Goal: Find specific page/section: Find specific page/section

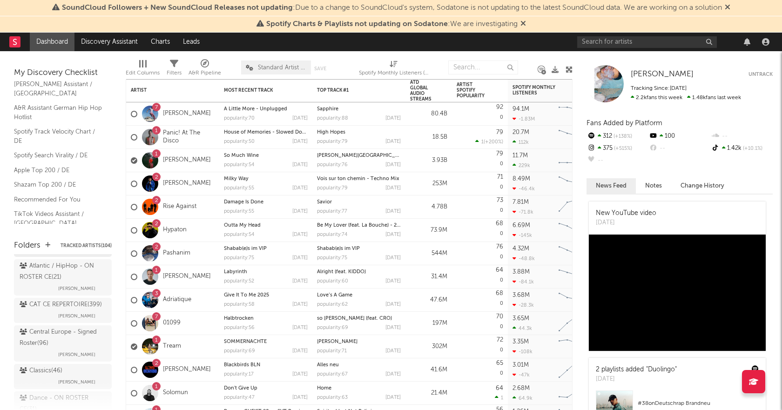
scroll to position [233, 0]
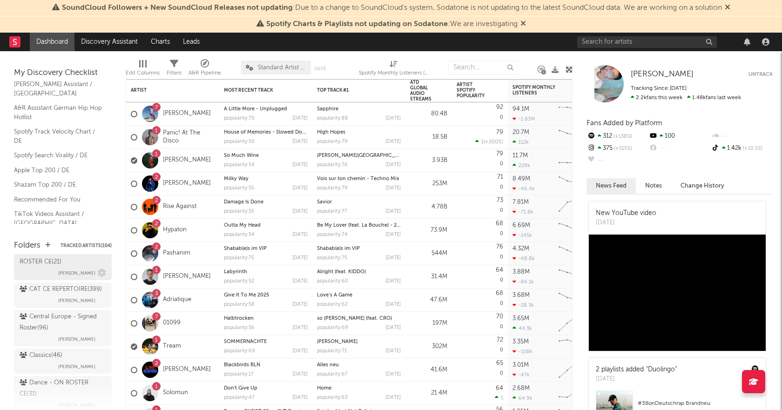
click at [54, 268] on div "Atlantic / HipHop - ON ROSTER CE ( 21 )" at bounding box center [62, 256] width 84 height 22
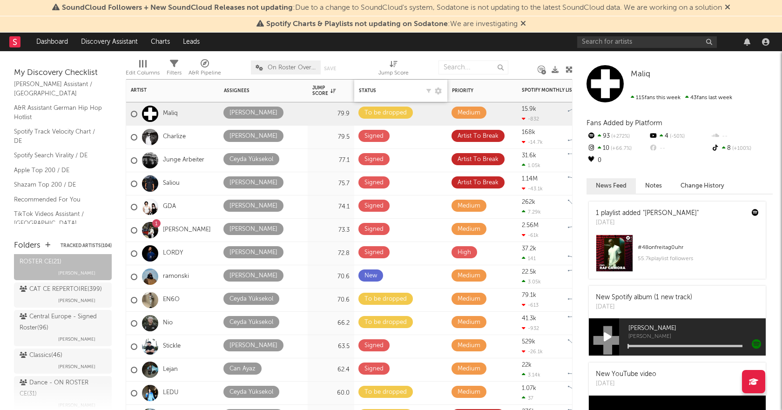
click at [364, 94] on div "Status Edit settings for Status" at bounding box center [401, 91] width 84 height 20
click at [364, 90] on div "Status" at bounding box center [389, 91] width 60 height 6
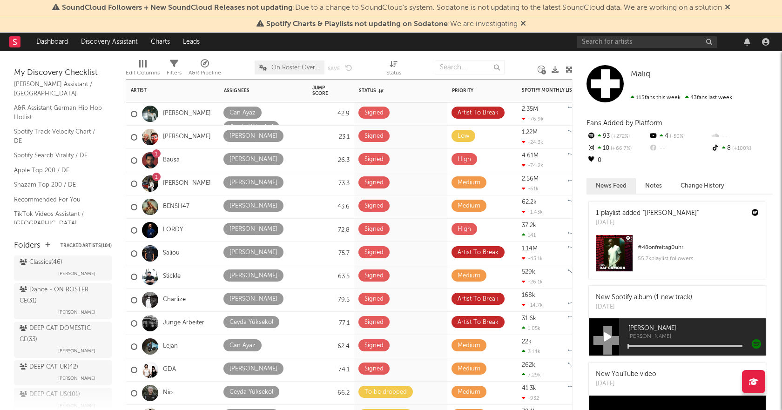
scroll to position [372, 0]
click at [43, 260] on div "Dance - ON ROSTER CE ( 31 )" at bounding box center [62, 249] width 84 height 22
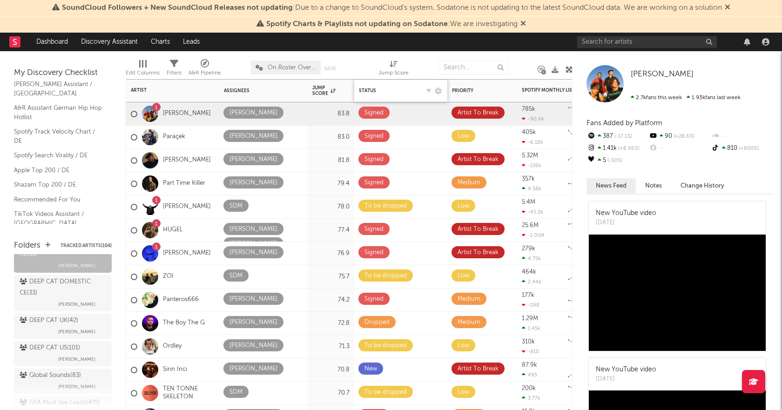
click at [371, 87] on div "Status Edit settings for Status" at bounding box center [401, 91] width 84 height 20
click at [368, 91] on div "Status" at bounding box center [389, 91] width 60 height 6
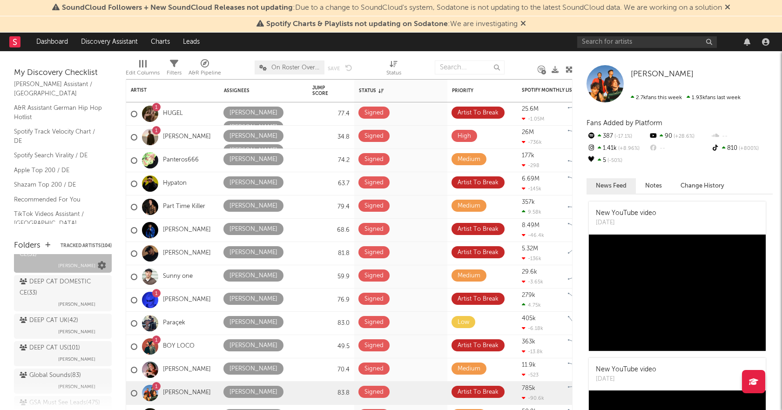
click at [98, 270] on icon at bounding box center [102, 265] width 8 height 8
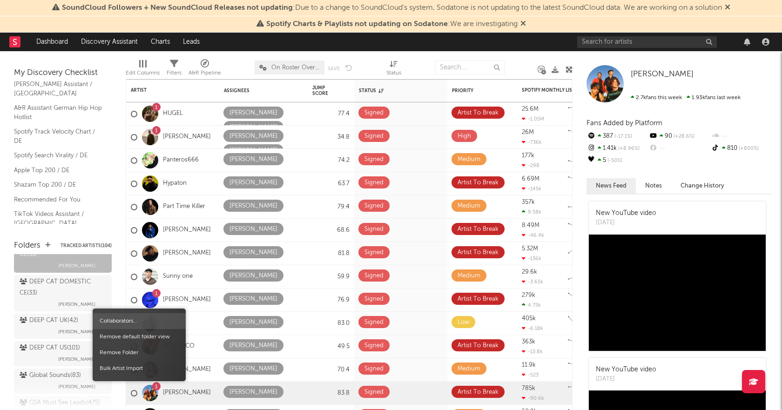
click at [130, 324] on span "Collaborators..." at bounding box center [139, 321] width 93 height 16
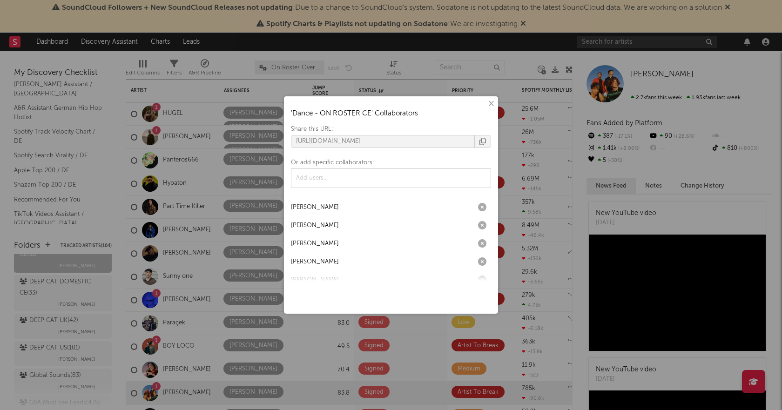
click at [490, 103] on button "×" at bounding box center [490, 104] width 10 height 10
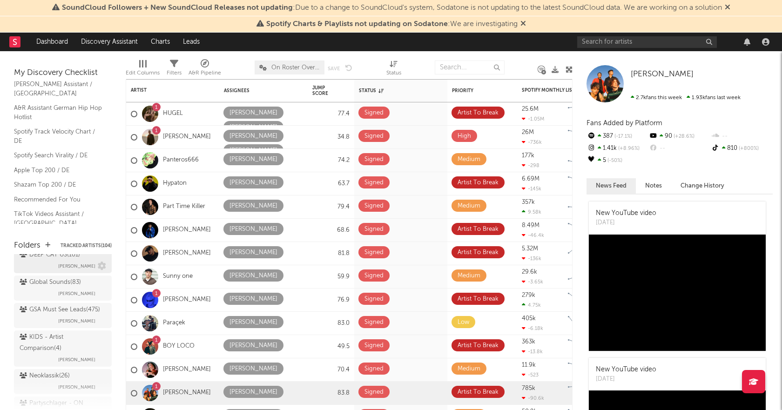
scroll to position [512, 0]
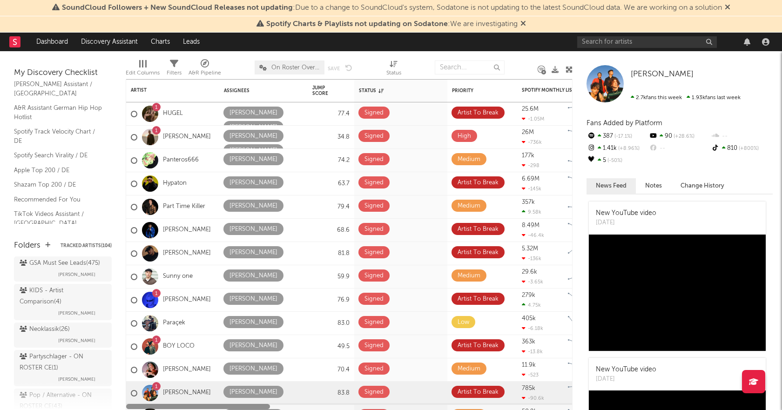
drag, startPoint x: 253, startPoint y: 406, endPoint x: 207, endPoint y: 365, distance: 61.6
click at [207, 365] on div "Artist Notifications Assignees Jump Score Status Edit settings for Status Prior…" at bounding box center [349, 244] width 447 height 331
